Goal: Communication & Community: Ask a question

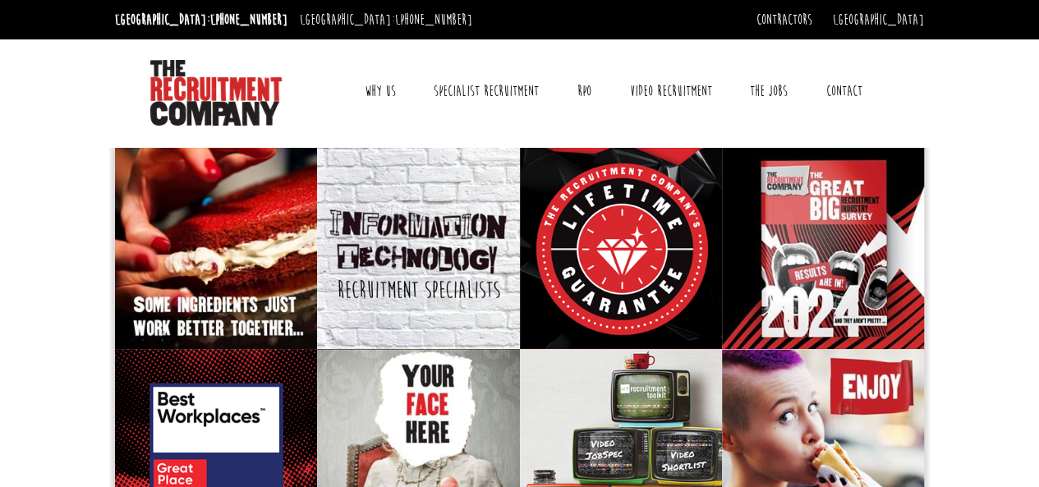
click at [841, 96] on link "Contact" at bounding box center [844, 91] width 61 height 41
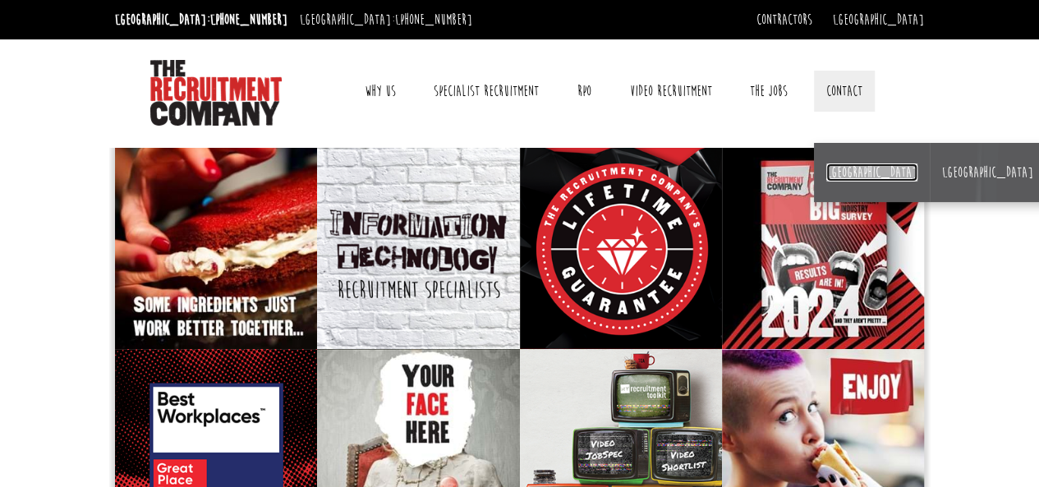
click at [828, 175] on link "[GEOGRAPHIC_DATA]" at bounding box center [871, 172] width 91 height 18
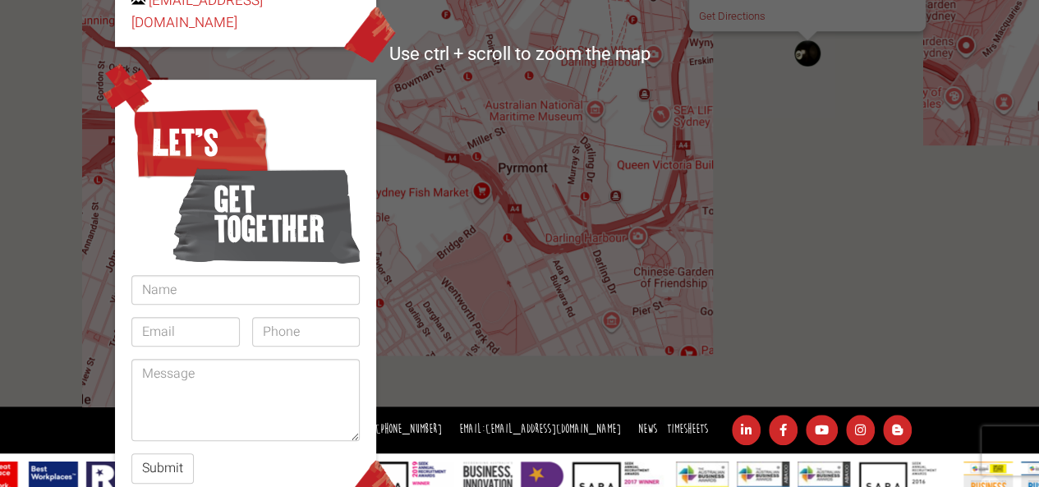
scroll to position [498, 0]
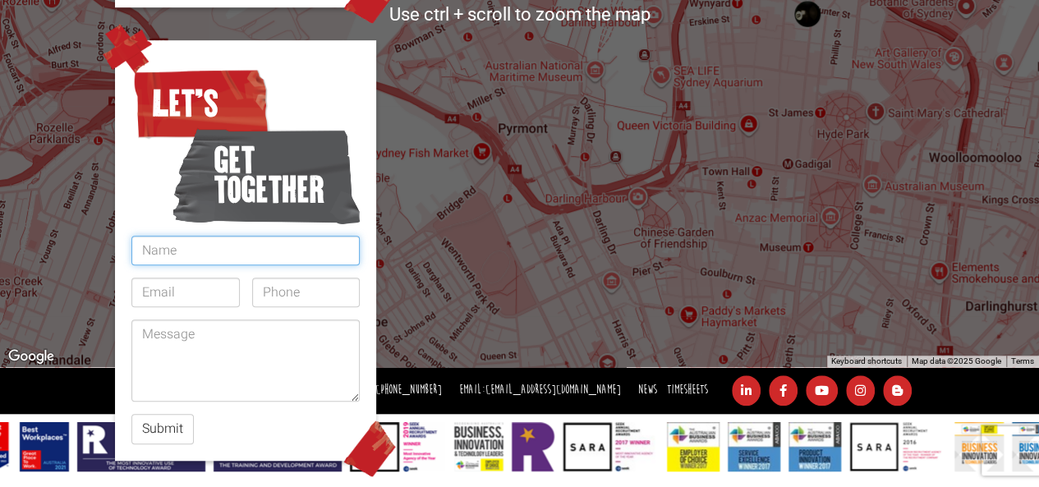
click at [241, 236] on input "text" at bounding box center [245, 251] width 228 height 30
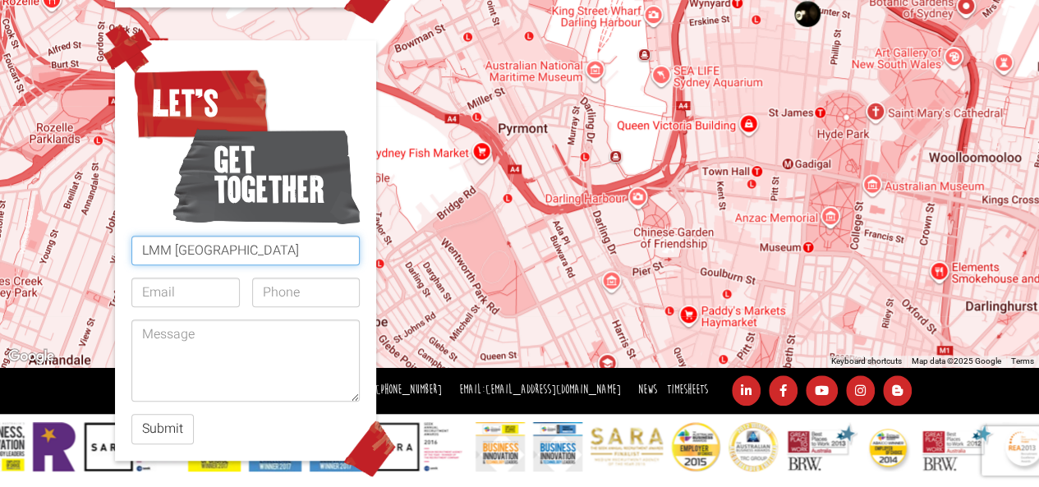
type input "LMM [GEOGRAPHIC_DATA]"
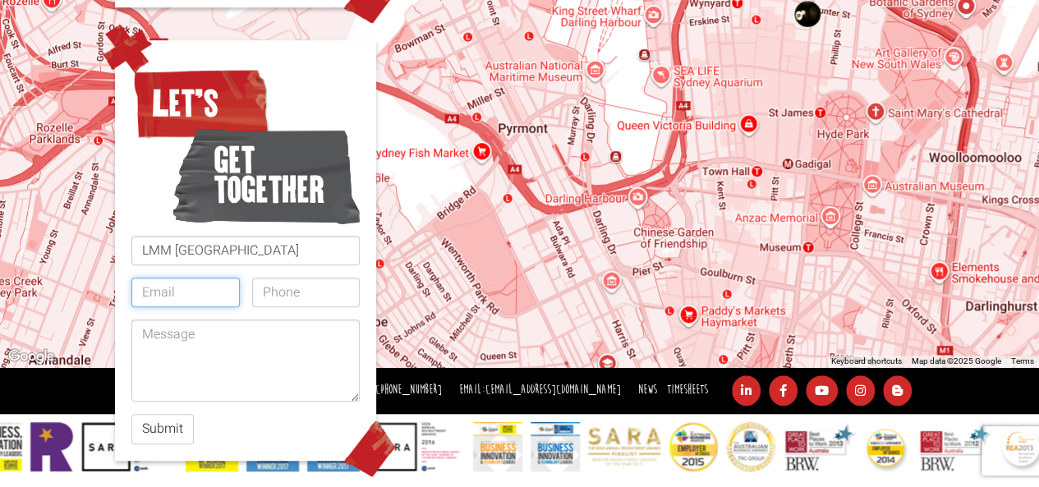
click at [192, 278] on input "email" at bounding box center [185, 293] width 108 height 30
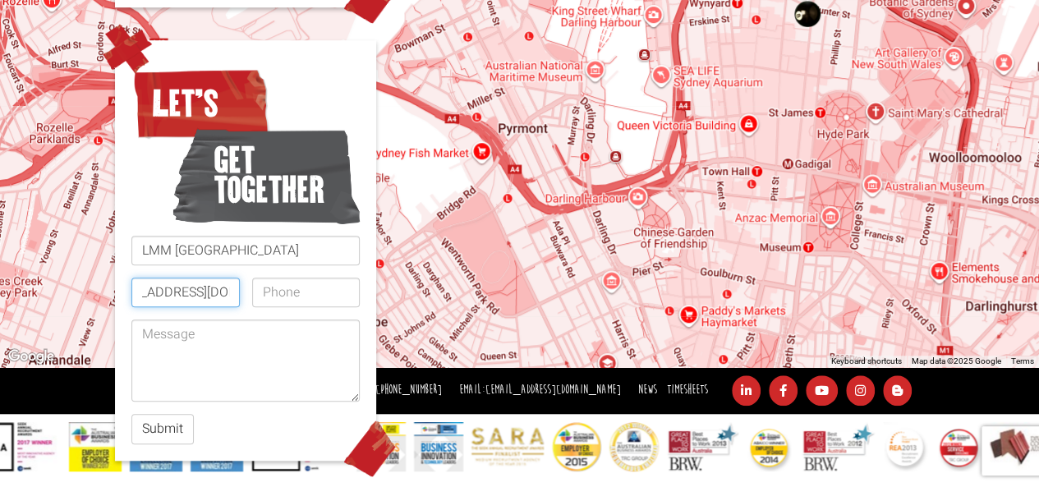
scroll to position [0, 53]
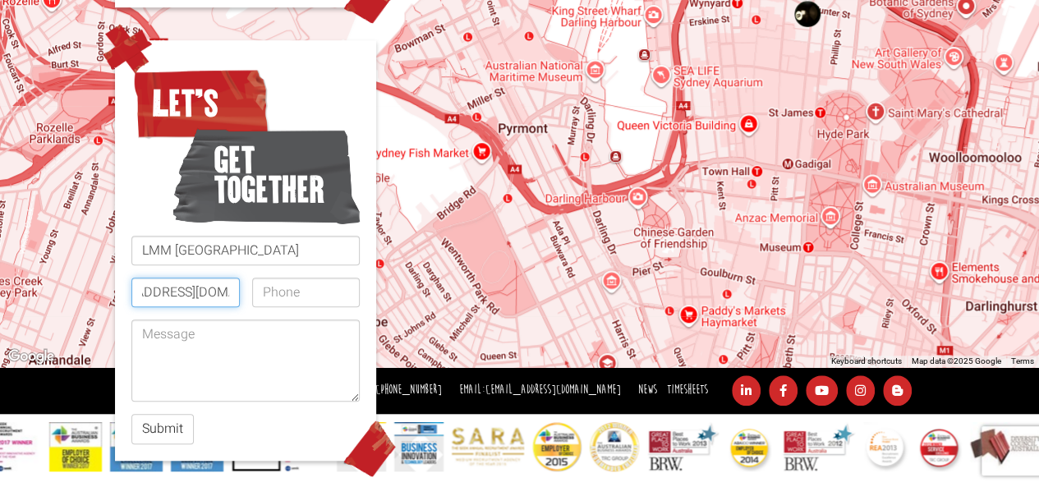
type input "[EMAIL_ADDRESS][DOMAIN_NAME]"
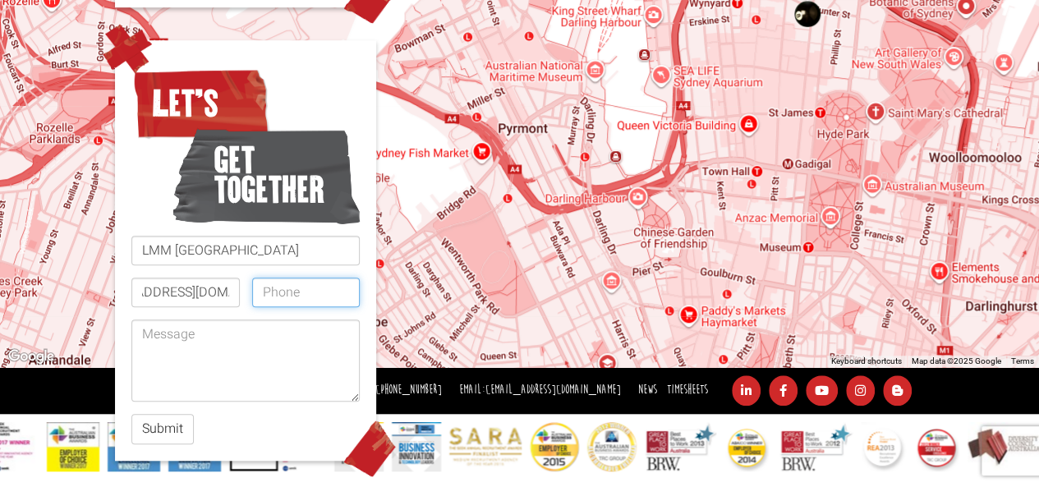
scroll to position [0, 0]
click at [294, 278] on input "tel" at bounding box center [306, 293] width 108 height 30
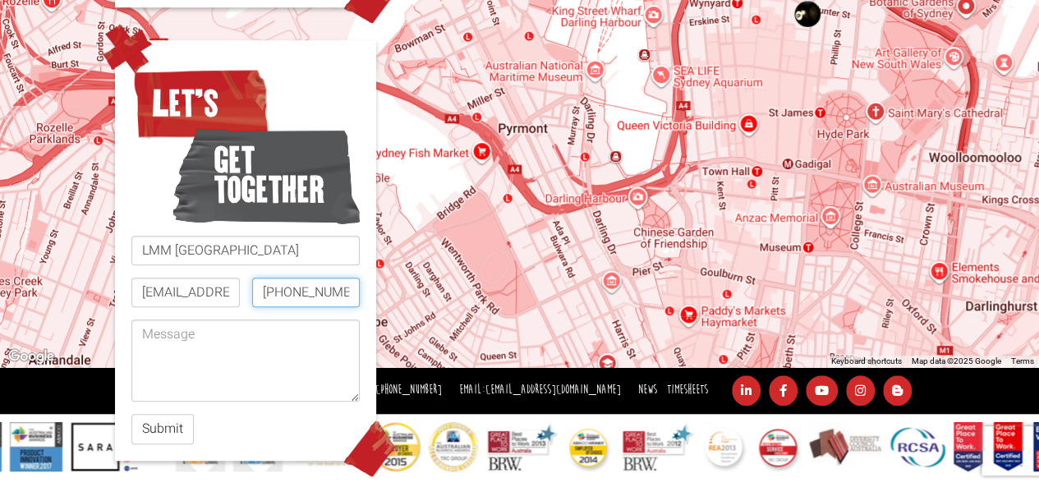
type input "[PHONE_NUMBER]"
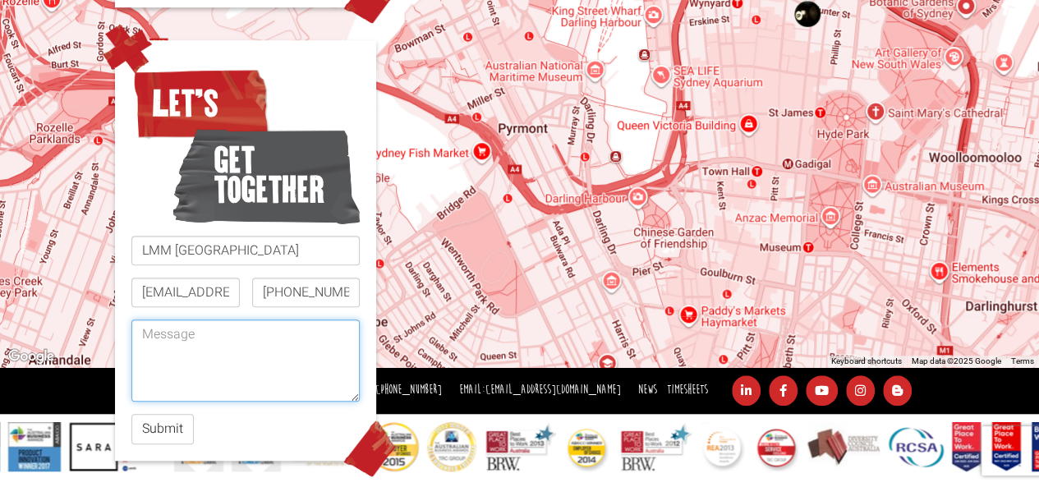
click at [223, 334] on textarea at bounding box center [245, 361] width 228 height 82
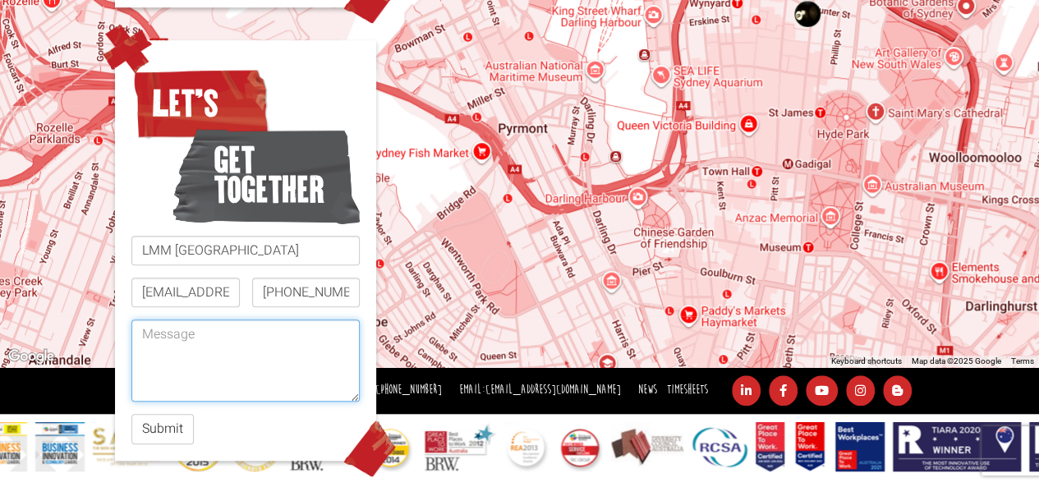
paste textarea "We are representatives of LLM Services and are currently looking to recruit can…"
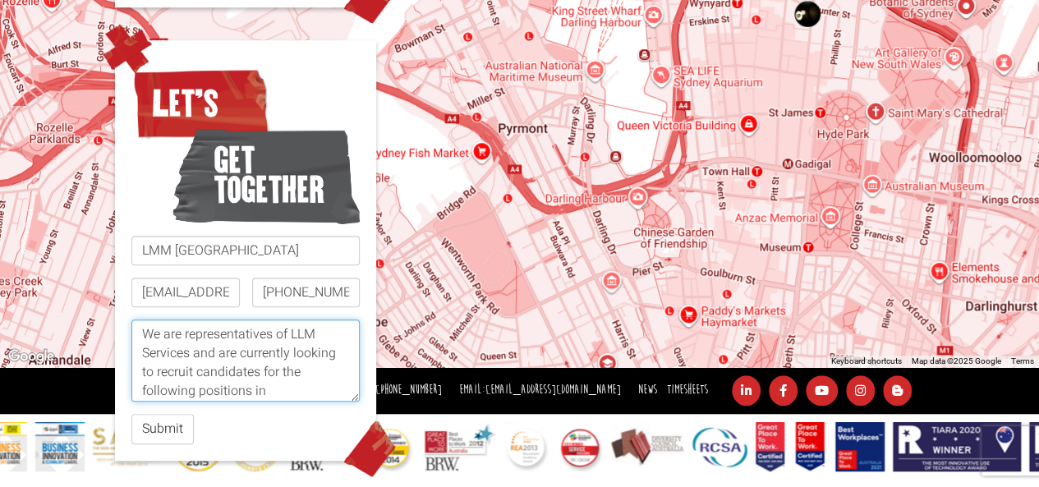
scroll to position [393, 0]
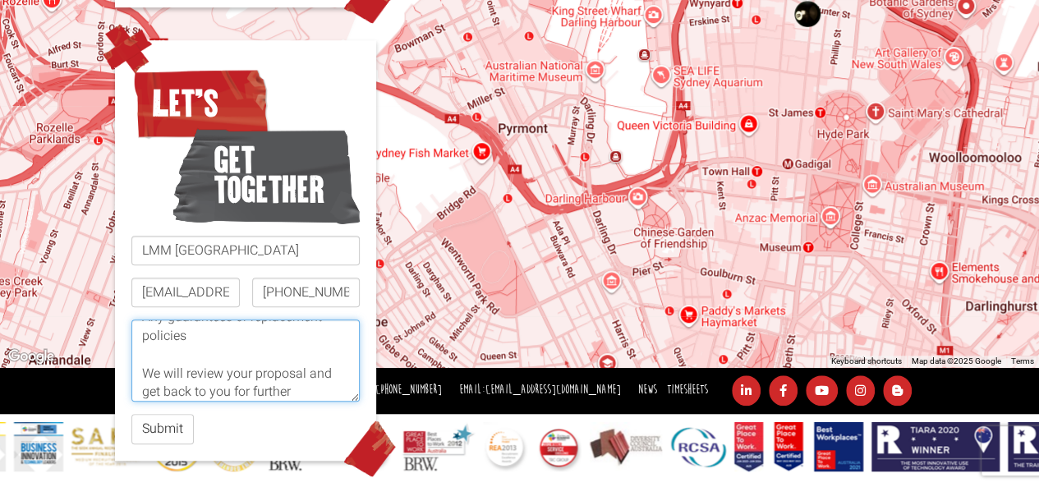
click at [143, 320] on textarea "We are representatives of LLM Services and are currently looking to recruit can…" at bounding box center [245, 361] width 228 height 82
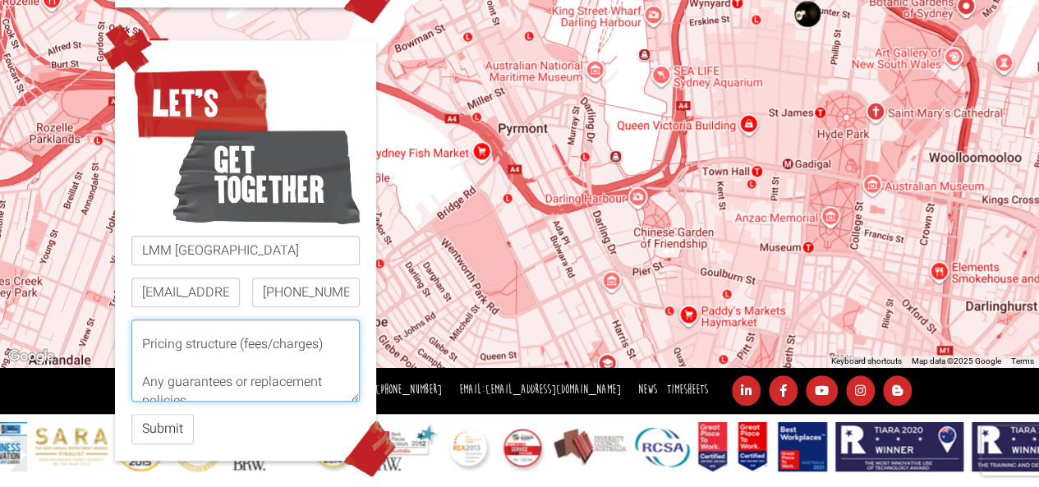
scroll to position [325, 0]
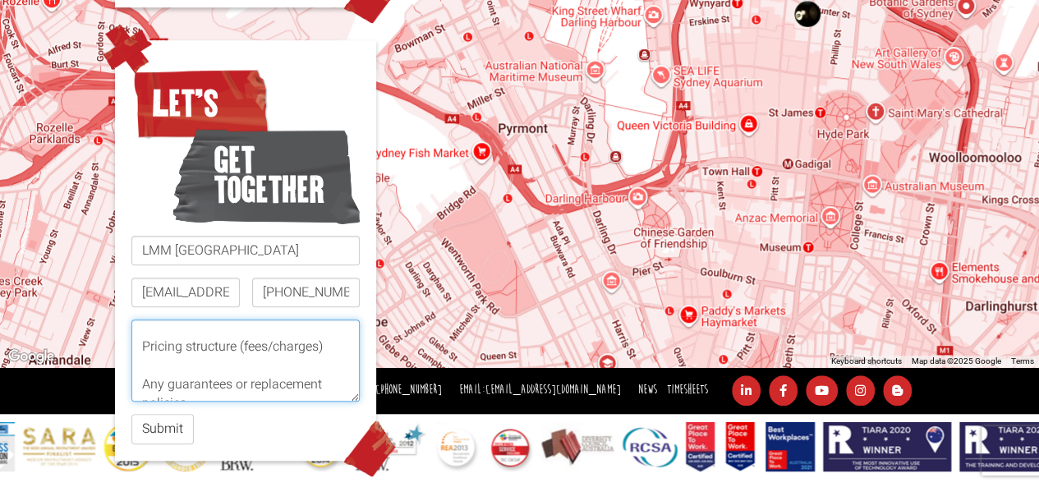
click at [140, 334] on textarea "We are representatives of LLM Services and are currently looking to recruit can…" at bounding box center [245, 361] width 228 height 82
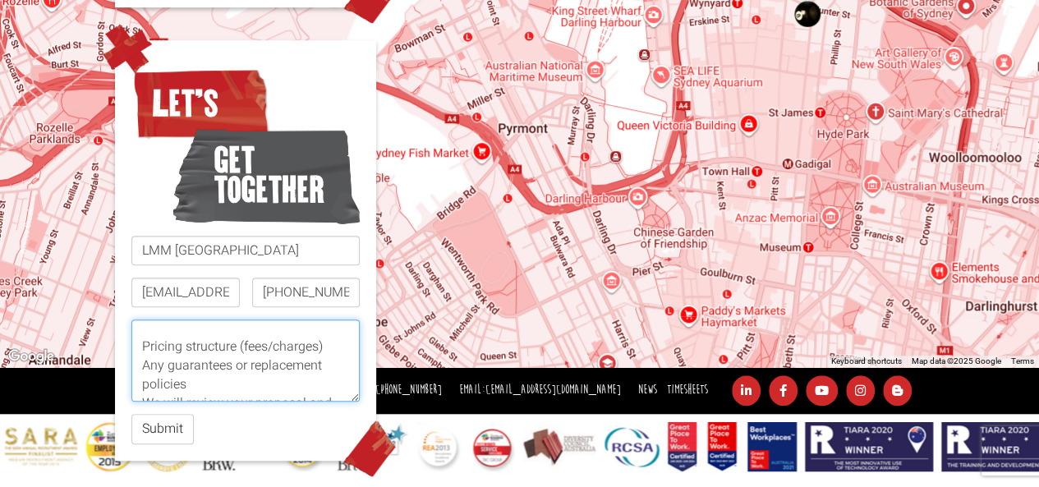
scroll to position [283, 0]
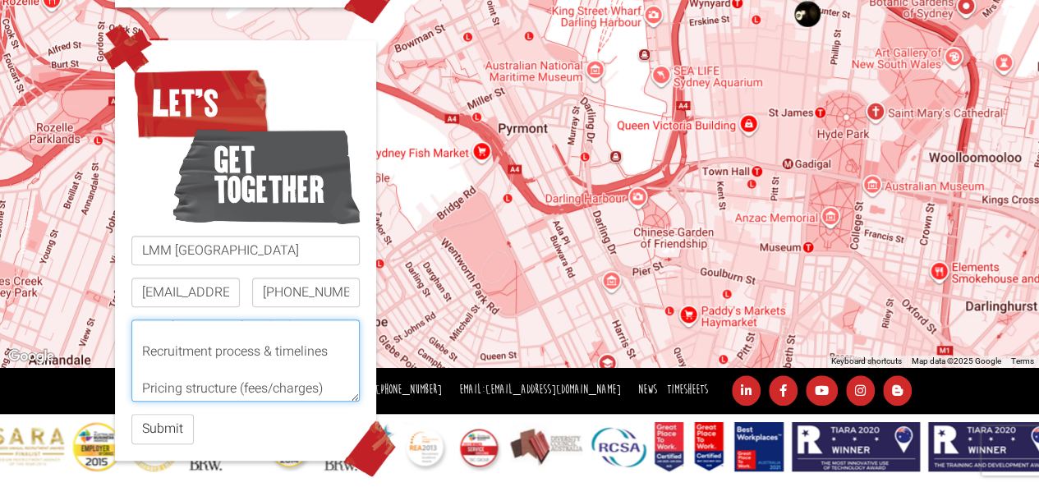
click at [137, 338] on textarea "We are representatives of LLM Services and are currently looking to recruit can…" at bounding box center [245, 361] width 228 height 82
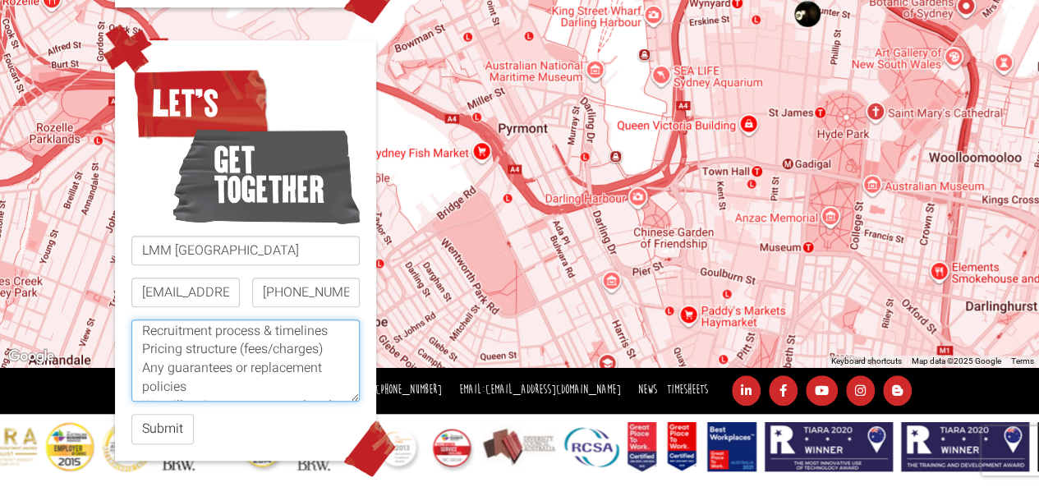
scroll to position [304, 0]
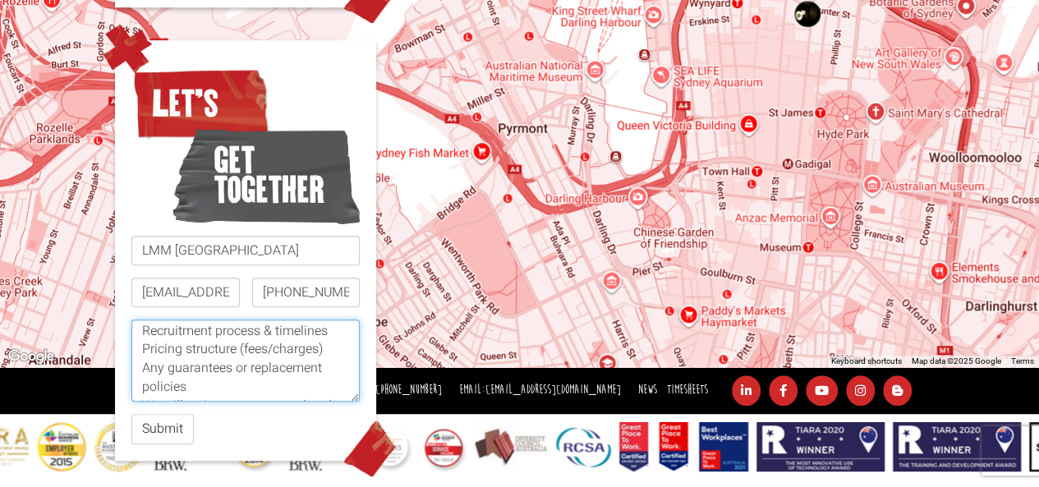
click at [202, 352] on textarea "We are representatives of LLM Services and are currently looking to recruit can…" at bounding box center [245, 361] width 228 height 82
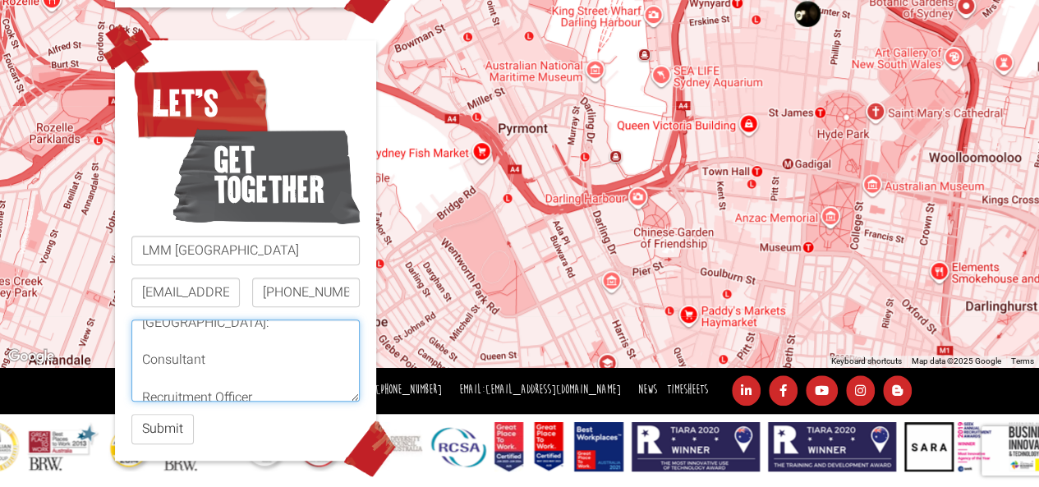
scroll to position [88, 0]
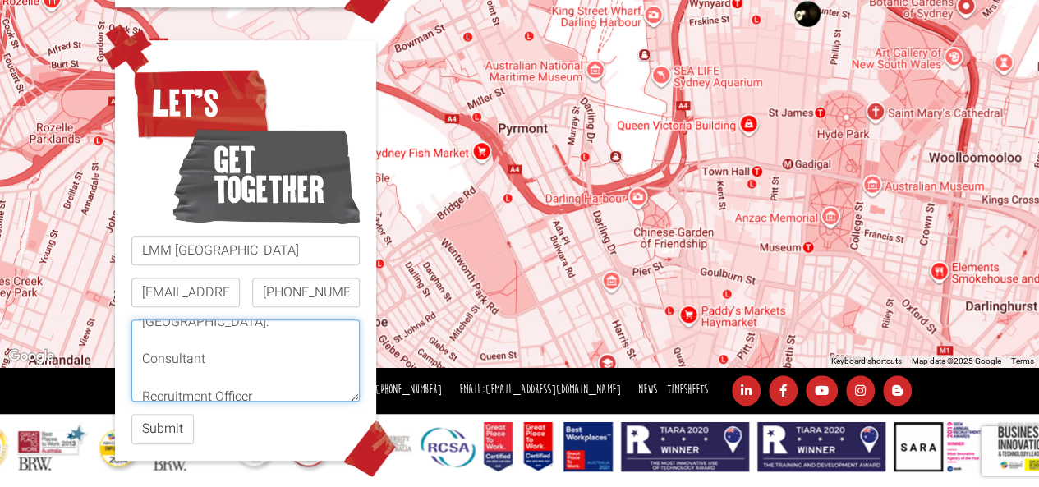
click at [139, 351] on textarea "We are representatives of LLM Services and are currently looking to recruit can…" at bounding box center [245, 361] width 228 height 82
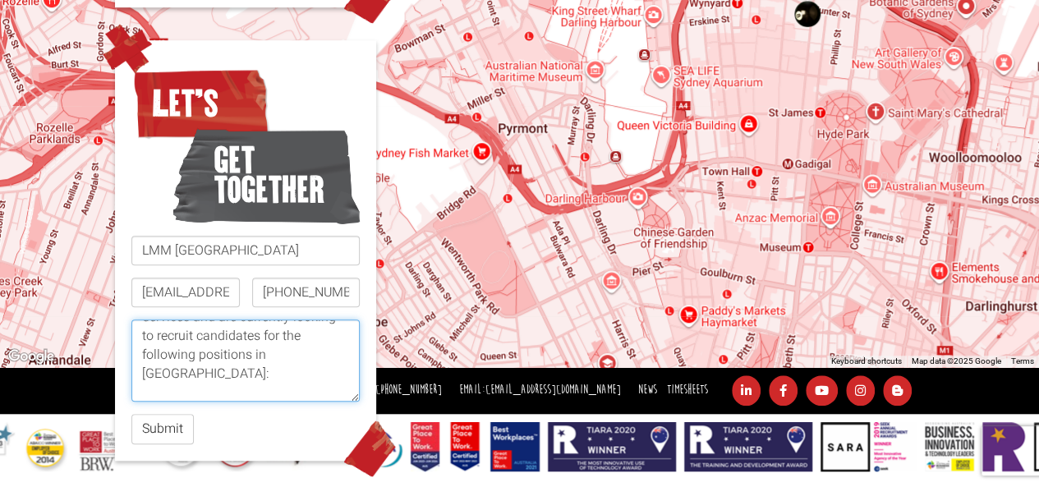
scroll to position [37, 0]
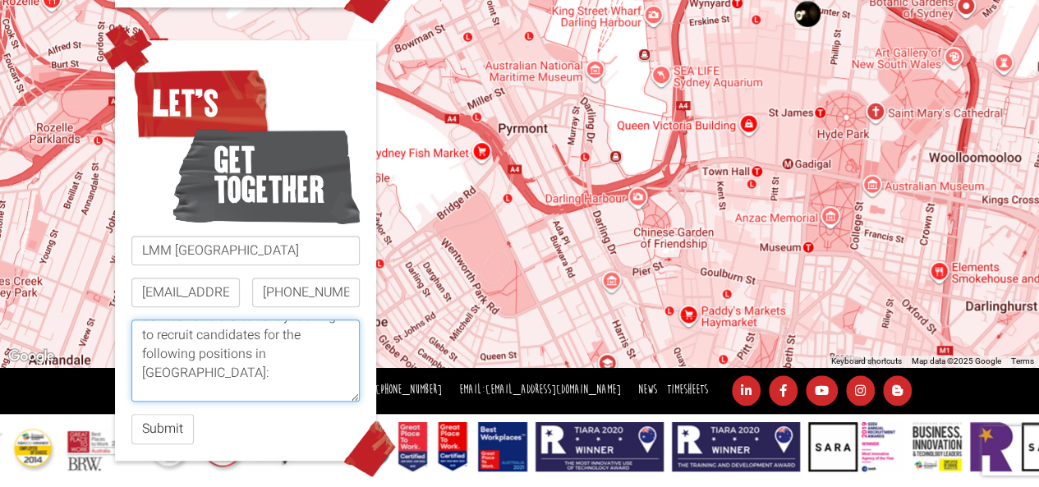
click at [141, 357] on textarea "We are representatives of LLM Services and are currently looking to recruit can…" at bounding box center [245, 361] width 228 height 82
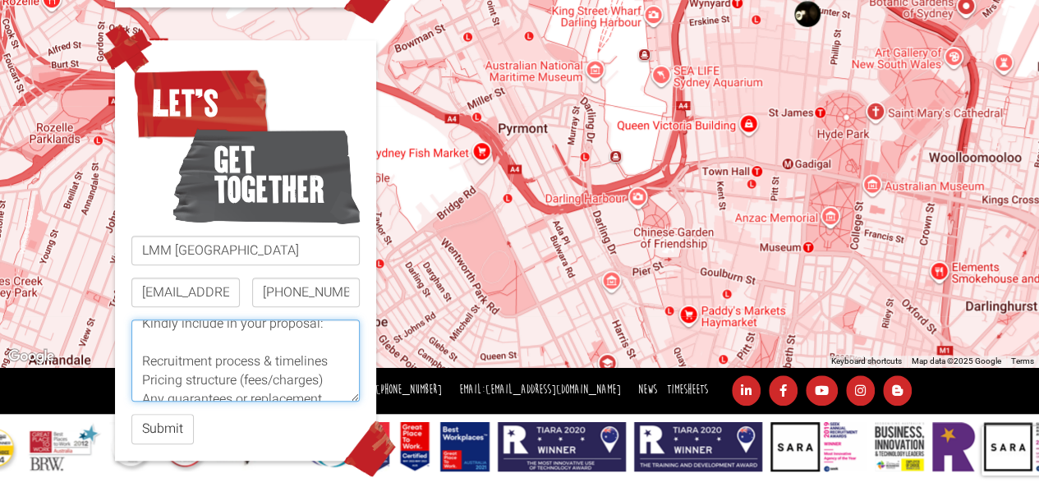
scroll to position [323, 0]
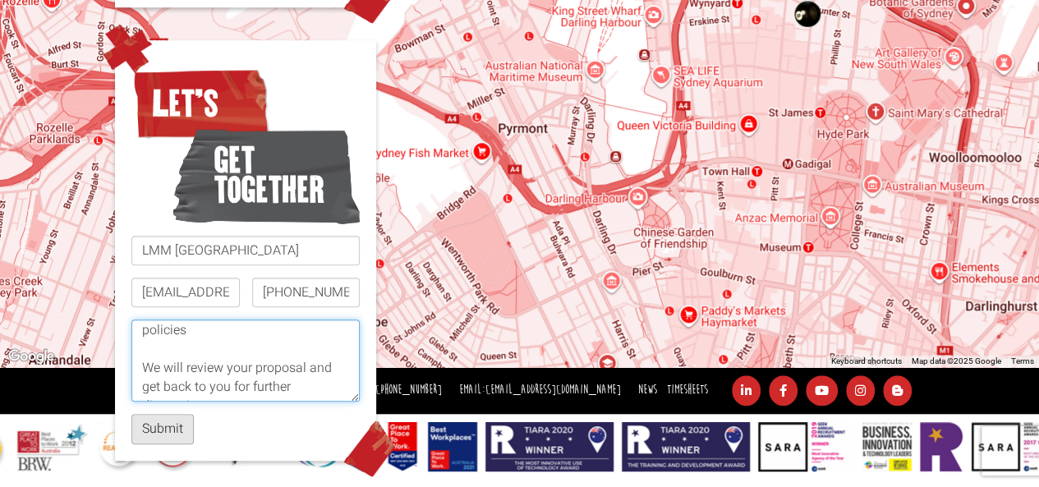
type textarea "We are representatives of LLM Services and are currently looking to recruit can…"
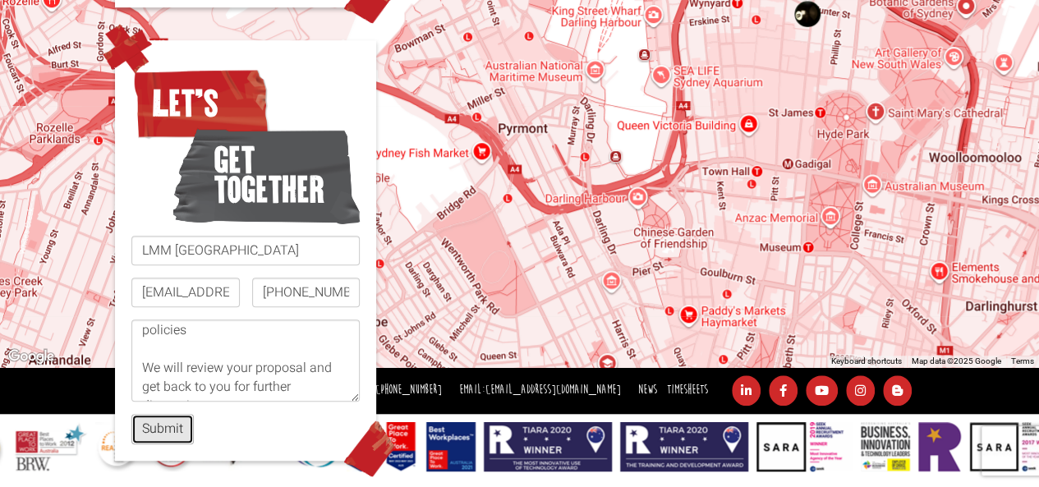
click at [166, 420] on button "Submit" at bounding box center [162, 429] width 62 height 30
